Goal: Information Seeking & Learning: Understand process/instructions

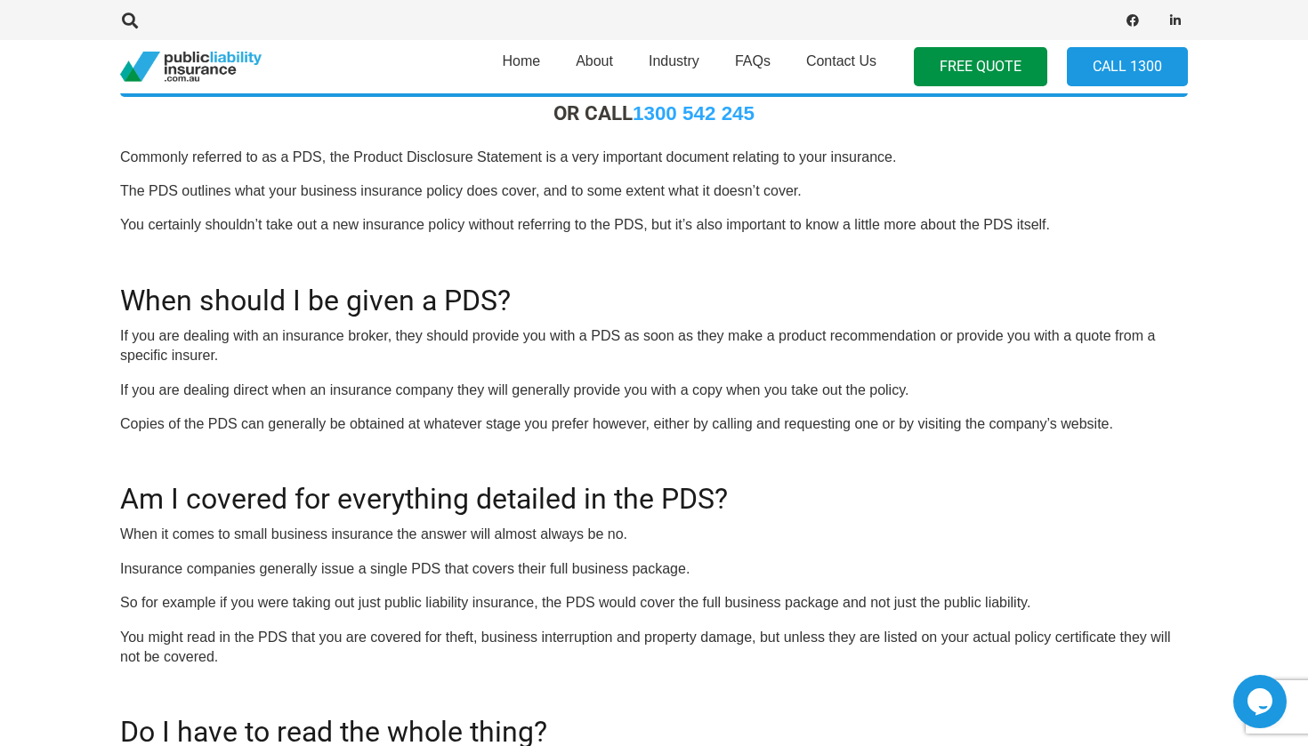
scroll to position [538, 0]
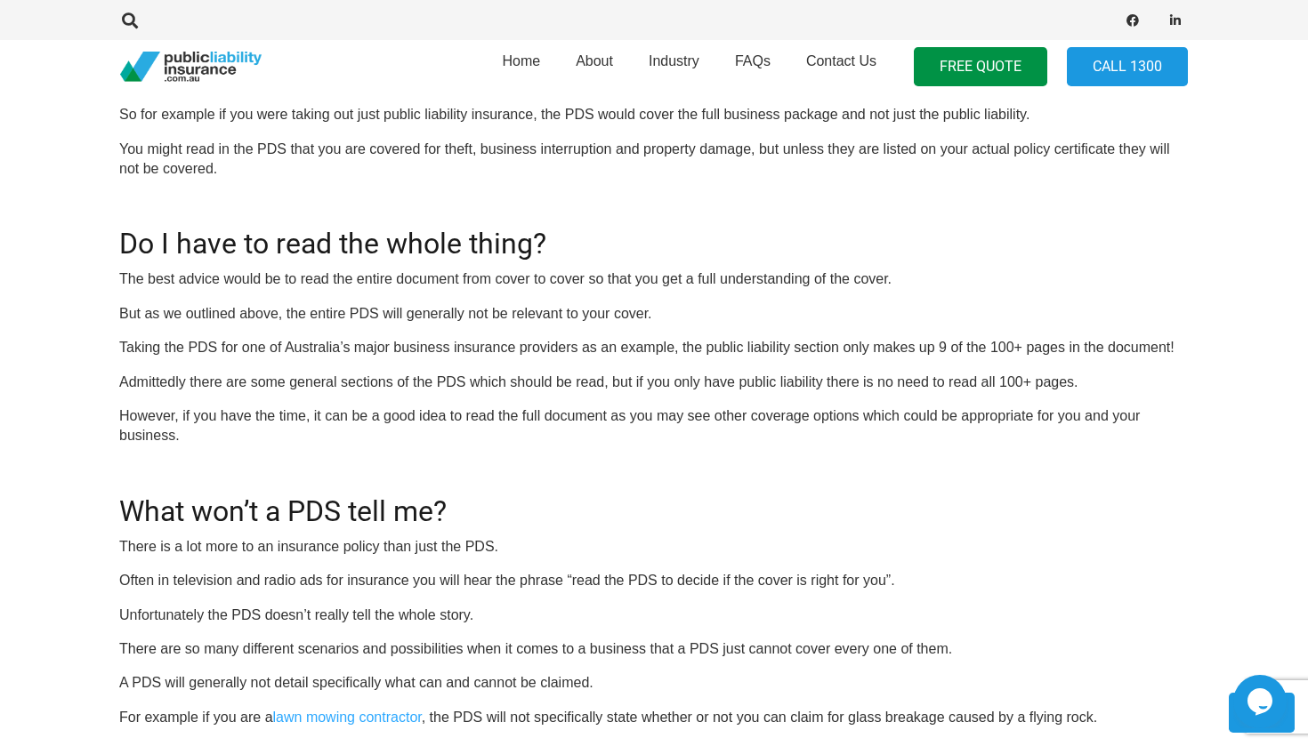
scroll to position [1026, 1]
click at [363, 303] on p "But as we outlined above, the entire PDS will generally not be relevant to your…" at bounding box center [652, 313] width 1067 height 20
click at [374, 306] on p "But as we outlined above, the entire PDS will generally not be relevant to your…" at bounding box center [652, 313] width 1067 height 20
click at [389, 308] on p "But as we outlined above, the entire PDS will generally not be relevant to your…" at bounding box center [652, 313] width 1067 height 20
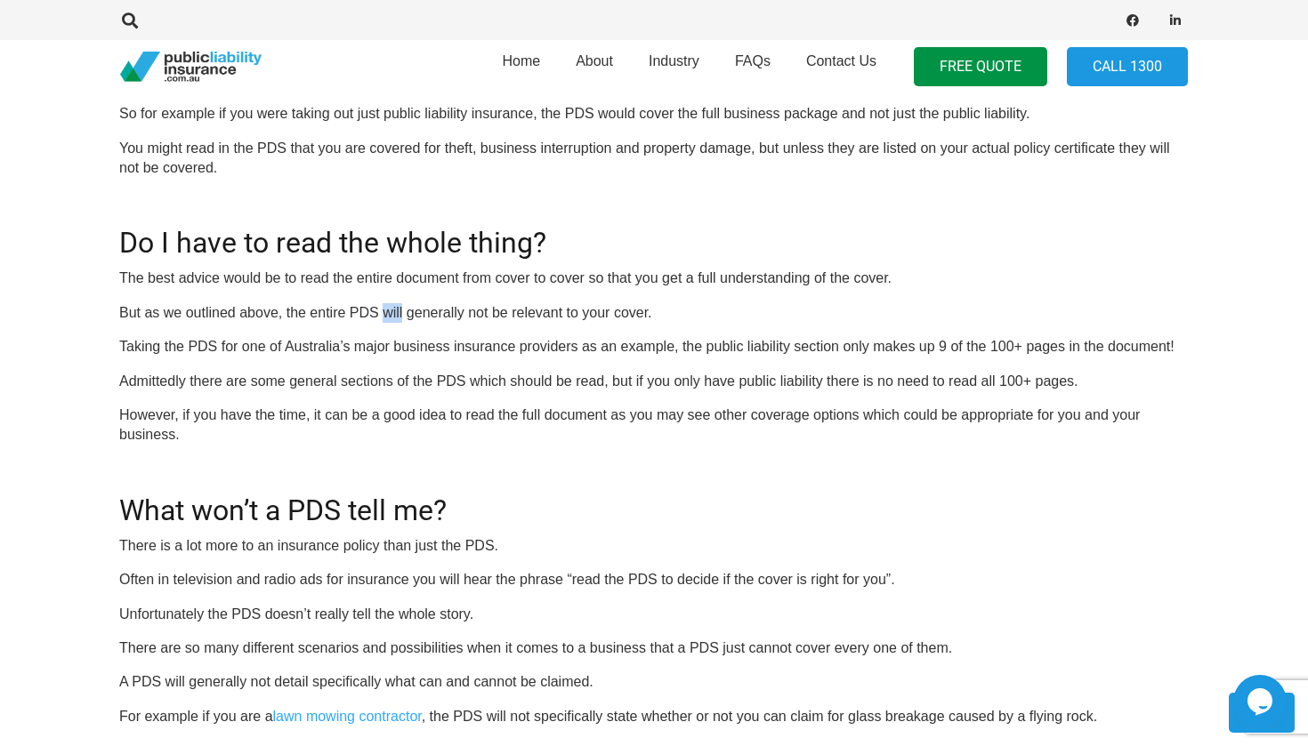
click at [389, 308] on p "But as we outlined above, the entire PDS will generally not be relevant to your…" at bounding box center [652, 313] width 1067 height 20
click at [355, 337] on p "Taking the PDS for one of Australia’s major business insurance providers as an …" at bounding box center [652, 347] width 1067 height 20
click at [350, 324] on div "OR CALL [PHONE_NUMBER] Commonly referred to as a PDS, the Product Disclosure St…" at bounding box center [652, 392] width 1067 height 1561
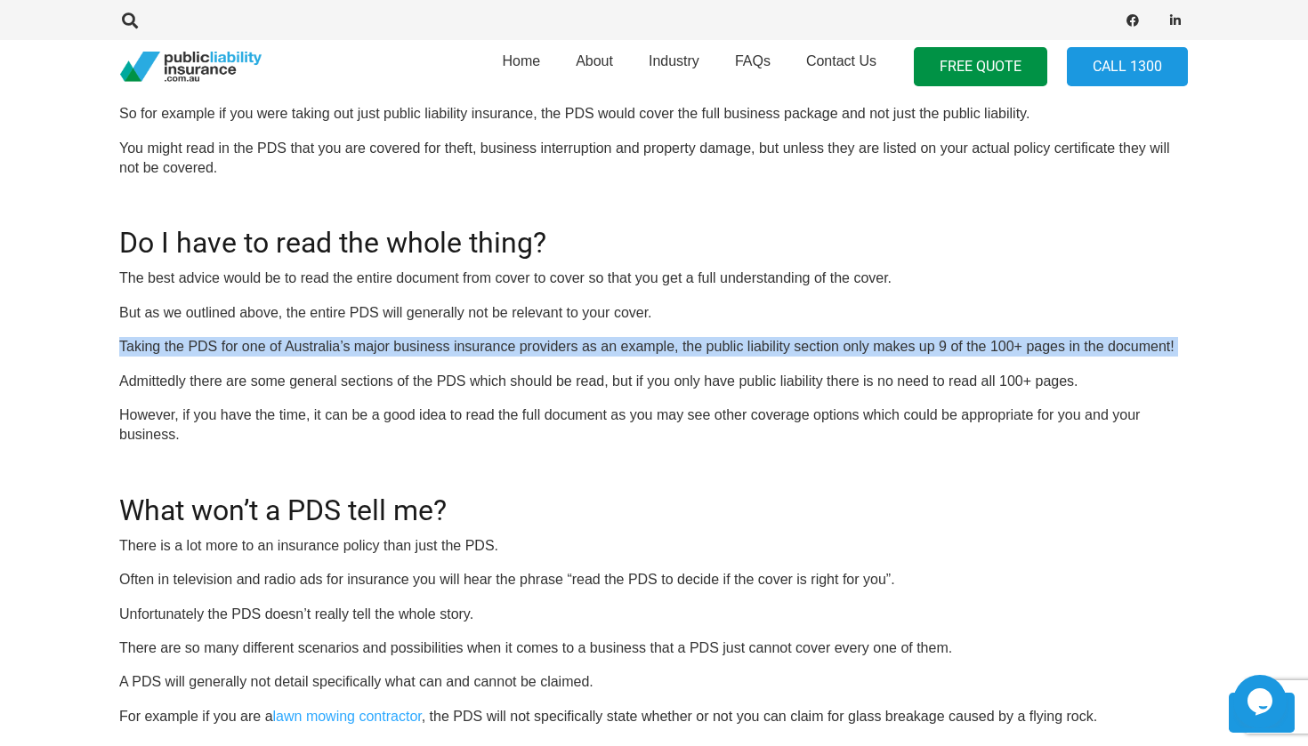
click at [350, 324] on div "OR CALL [PHONE_NUMBER] Commonly referred to as a PDS, the Product Disclosure St…" at bounding box center [652, 392] width 1067 height 1561
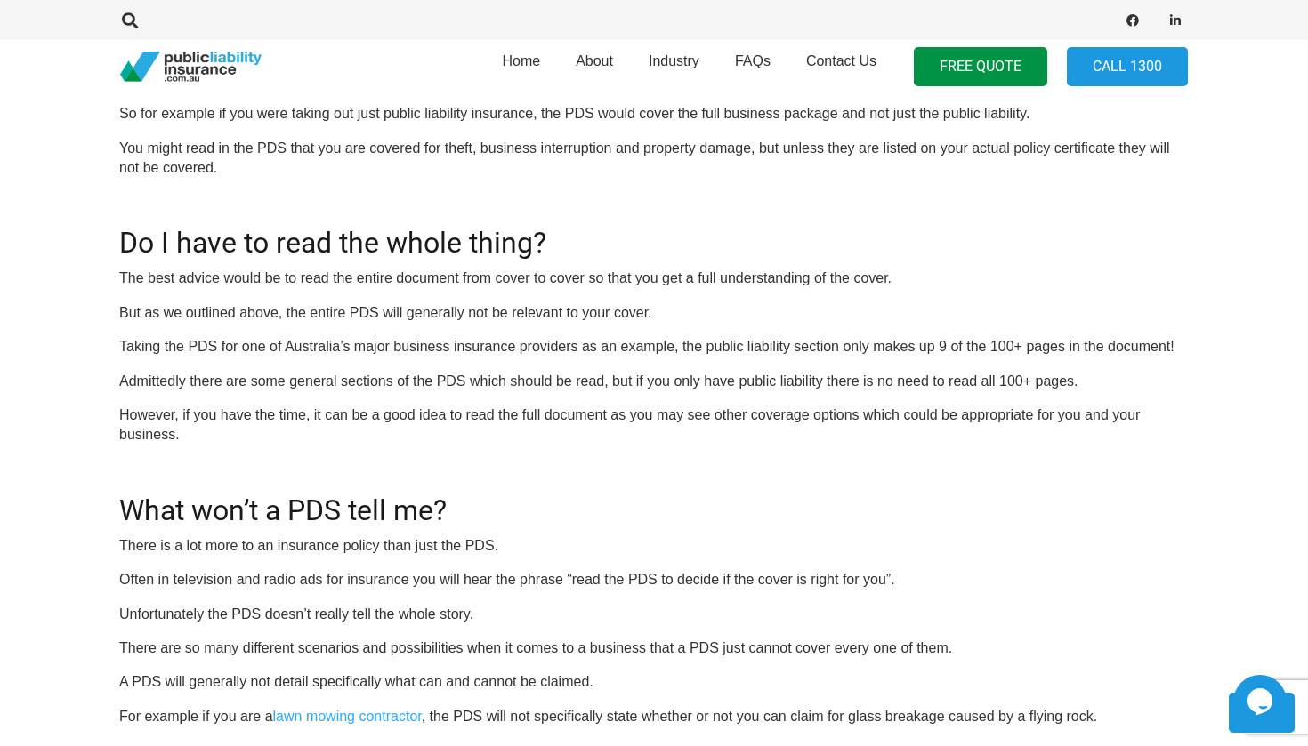
click at [328, 303] on p "But as we outlined above, the entire PDS will generally not be relevant to your…" at bounding box center [652, 313] width 1067 height 20
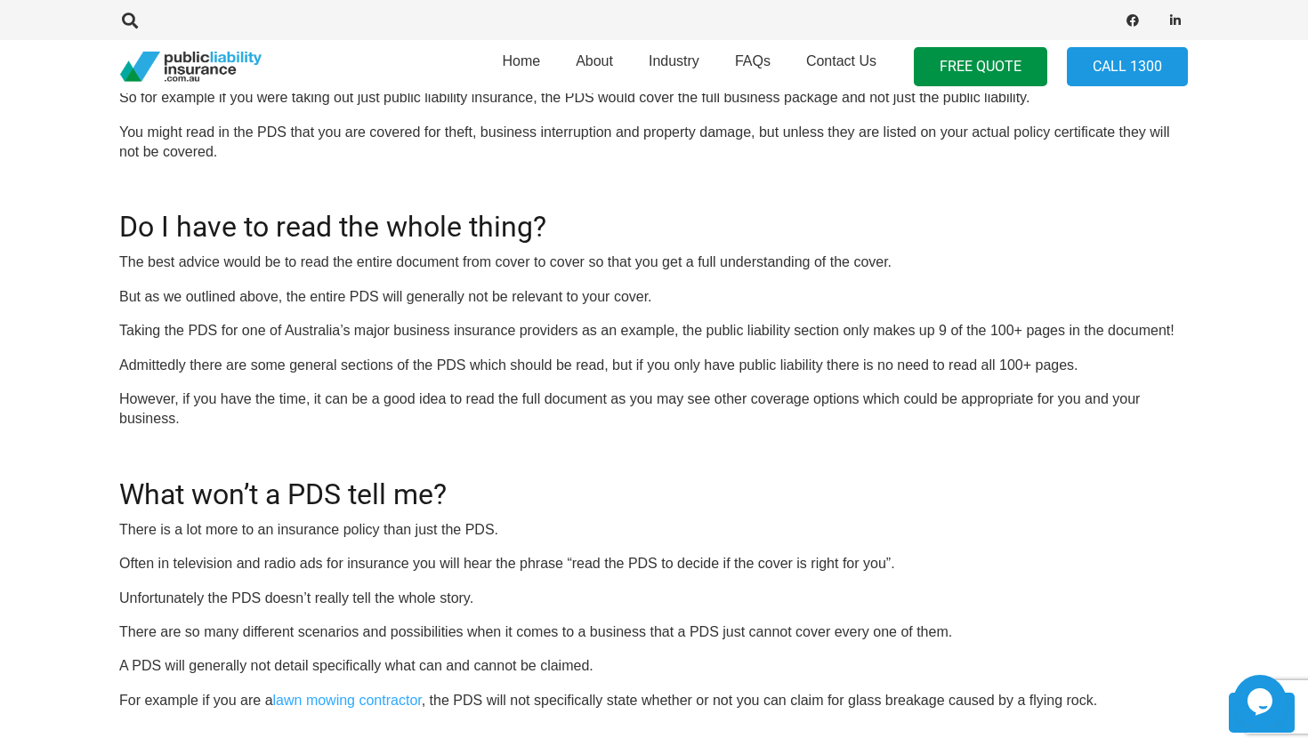
click at [379, 335] on div "OR CALL [PHONE_NUMBER] Commonly referred to as a PDS, the Product Disclosure St…" at bounding box center [652, 376] width 1067 height 1561
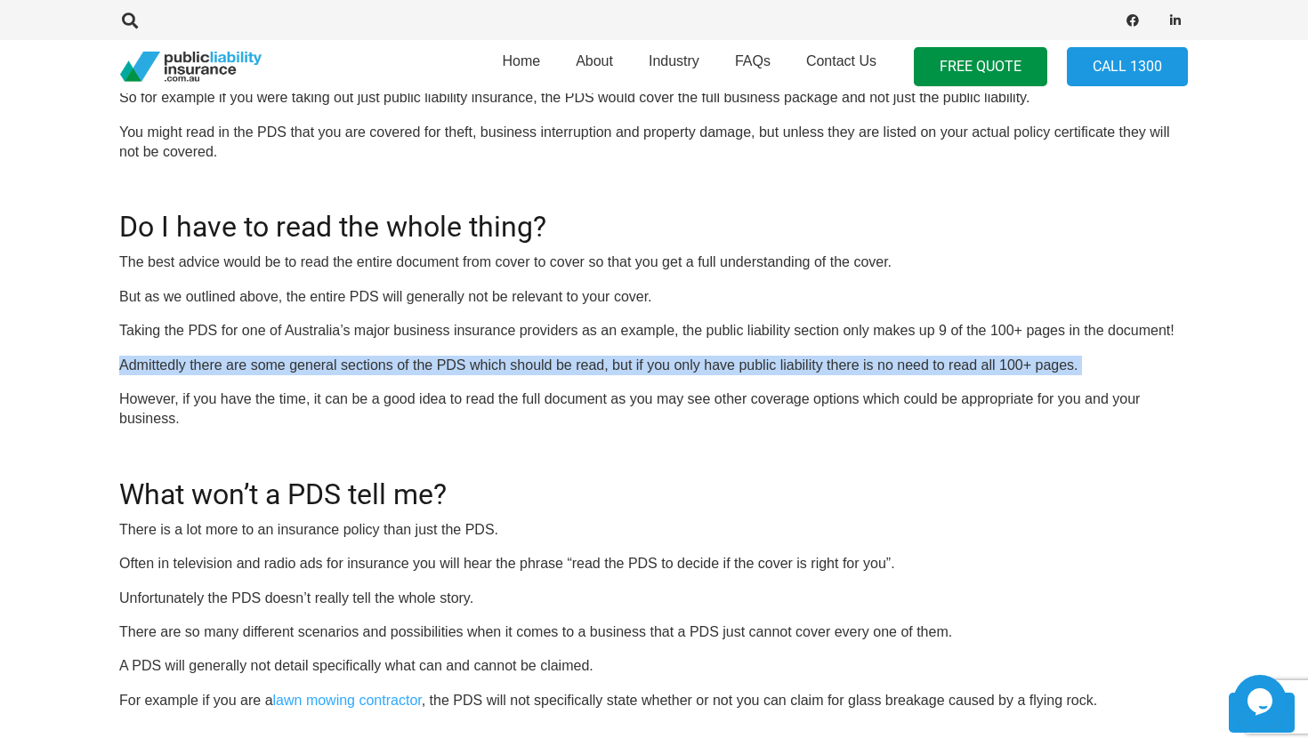
click at [379, 335] on div "OR CALL [PHONE_NUMBER] Commonly referred to as a PDS, the Product Disclosure St…" at bounding box center [652, 376] width 1067 height 1561
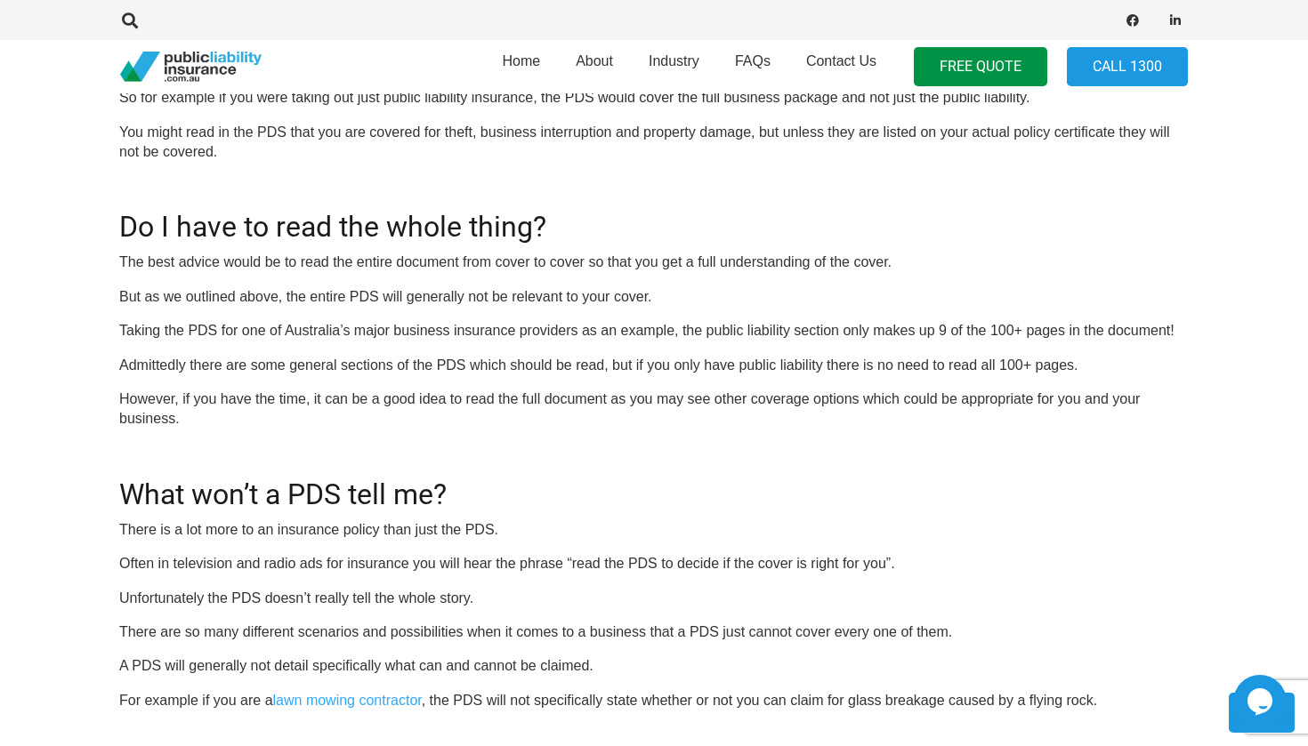
click at [378, 332] on p "Taking the PDS for one of Australia’s major business insurance providers as an …" at bounding box center [652, 331] width 1067 height 20
click at [378, 330] on p "Taking the PDS for one of Australia’s major business insurance providers as an …" at bounding box center [652, 331] width 1067 height 20
click at [554, 287] on p "But as we outlined above, the entire PDS will generally not be relevant to your…" at bounding box center [652, 297] width 1067 height 20
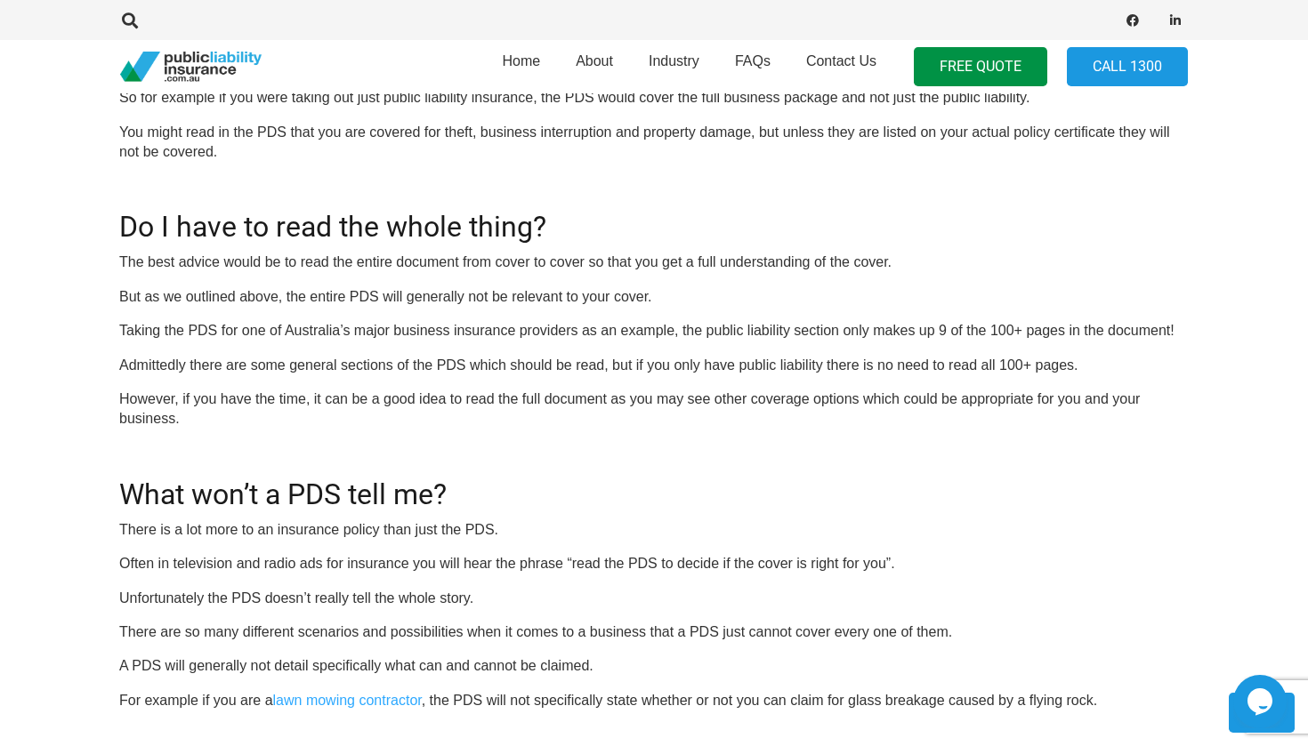
click at [207, 290] on p "But as we outlined above, the entire PDS will generally not be relevant to your…" at bounding box center [652, 297] width 1067 height 20
click at [447, 324] on p "Taking the PDS for one of Australia’s major business insurance providers as an …" at bounding box center [652, 331] width 1067 height 20
click at [463, 323] on p "Taking the PDS for one of Australia’s major business insurance providers as an …" at bounding box center [652, 331] width 1067 height 20
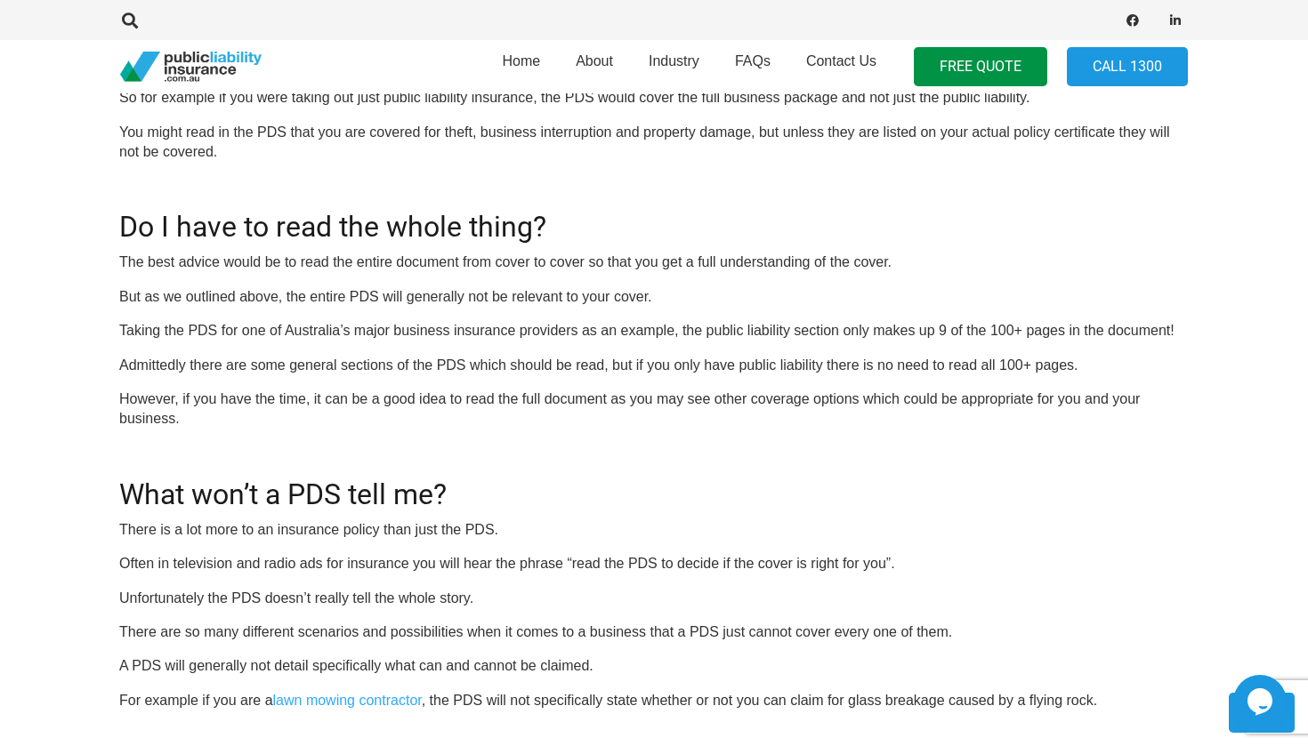
click at [602, 367] on div "OR CALL [PHONE_NUMBER] Commonly referred to as a PDS, the Product Disclosure St…" at bounding box center [652, 376] width 1067 height 1561
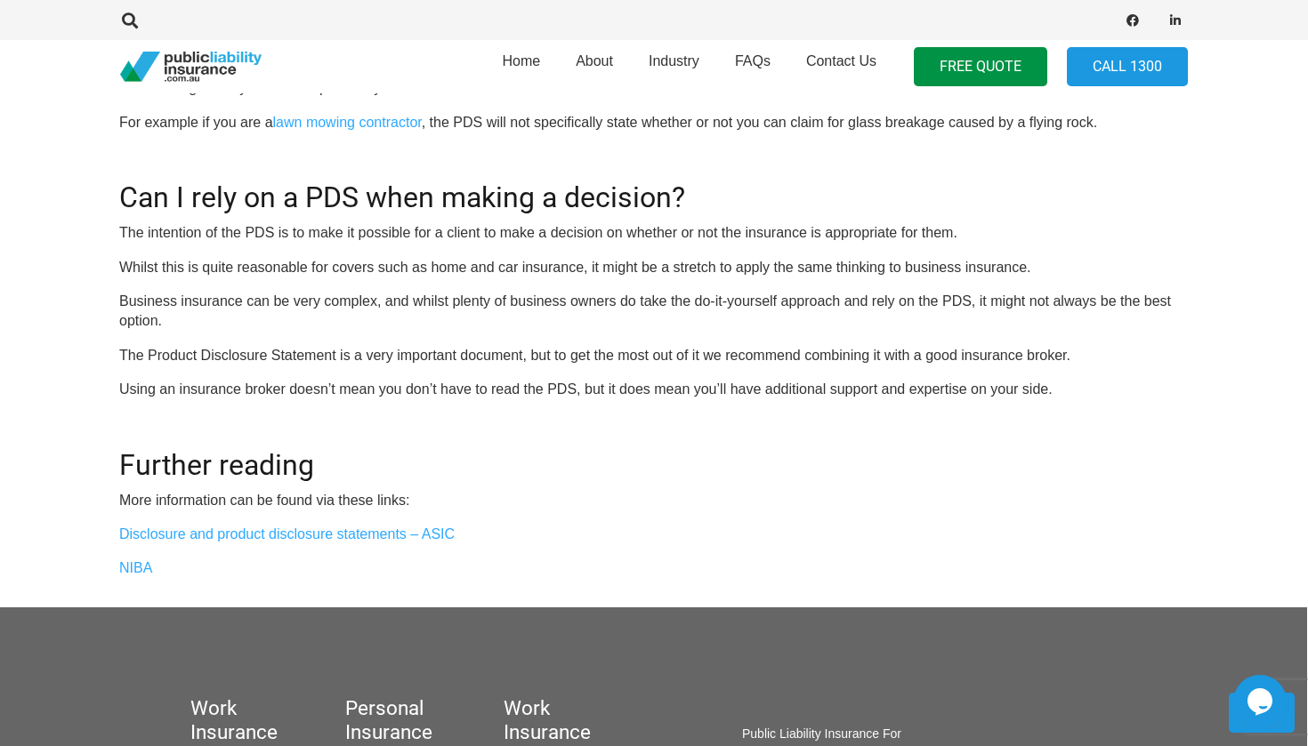
scroll to position [1621, 1]
